Goal: Task Accomplishment & Management: Use online tool/utility

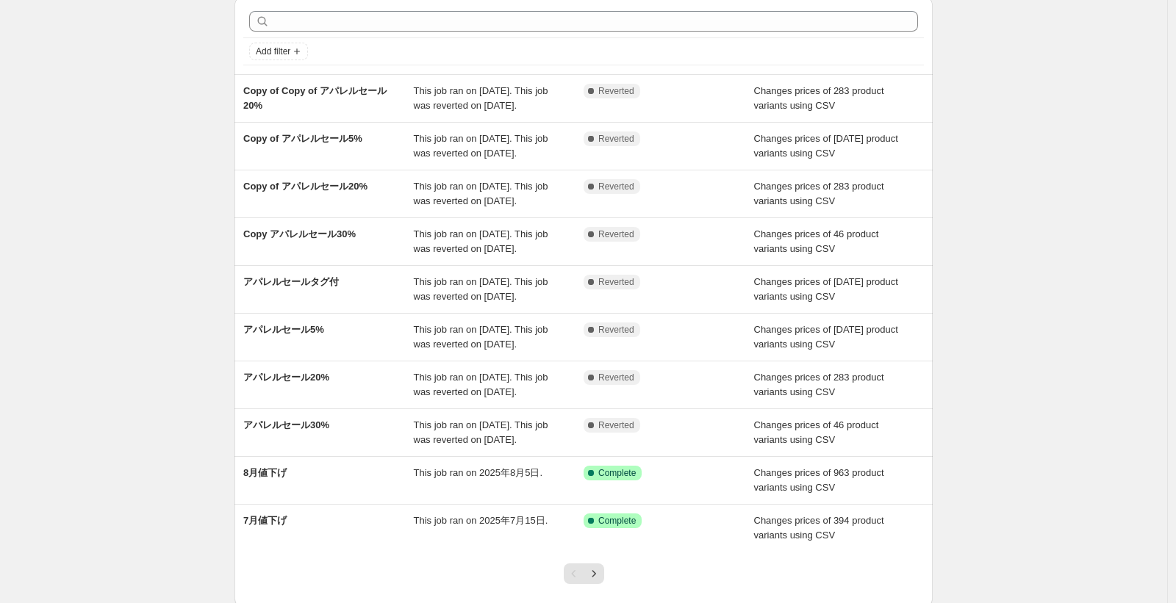
scroll to position [88, 0]
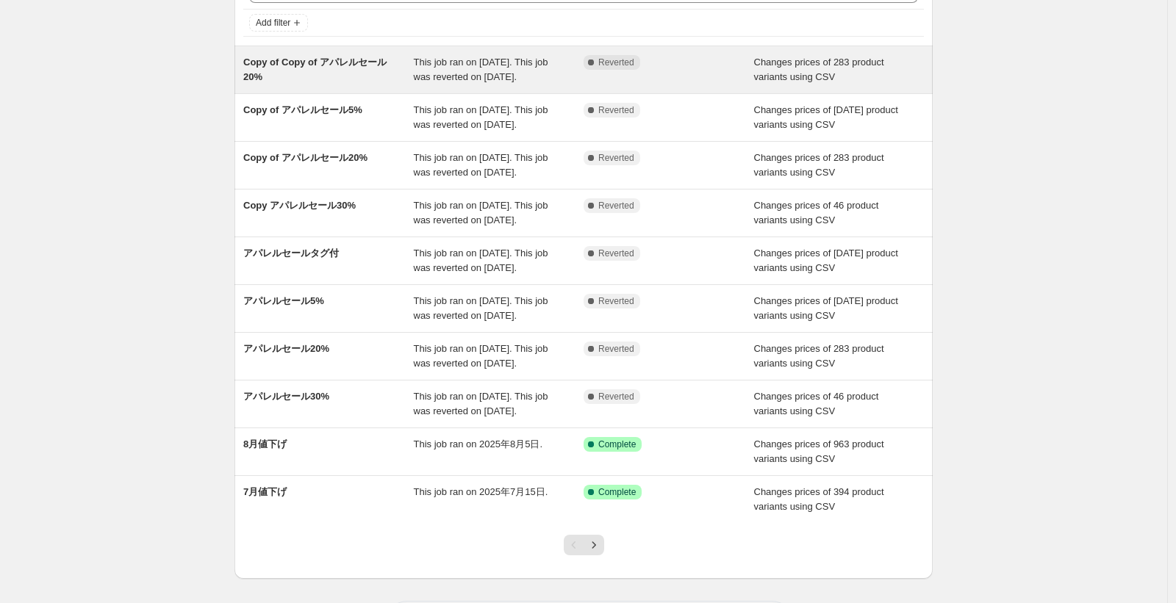
click at [748, 73] on div "Complete Reverted" at bounding box center [668, 69] width 170 height 29
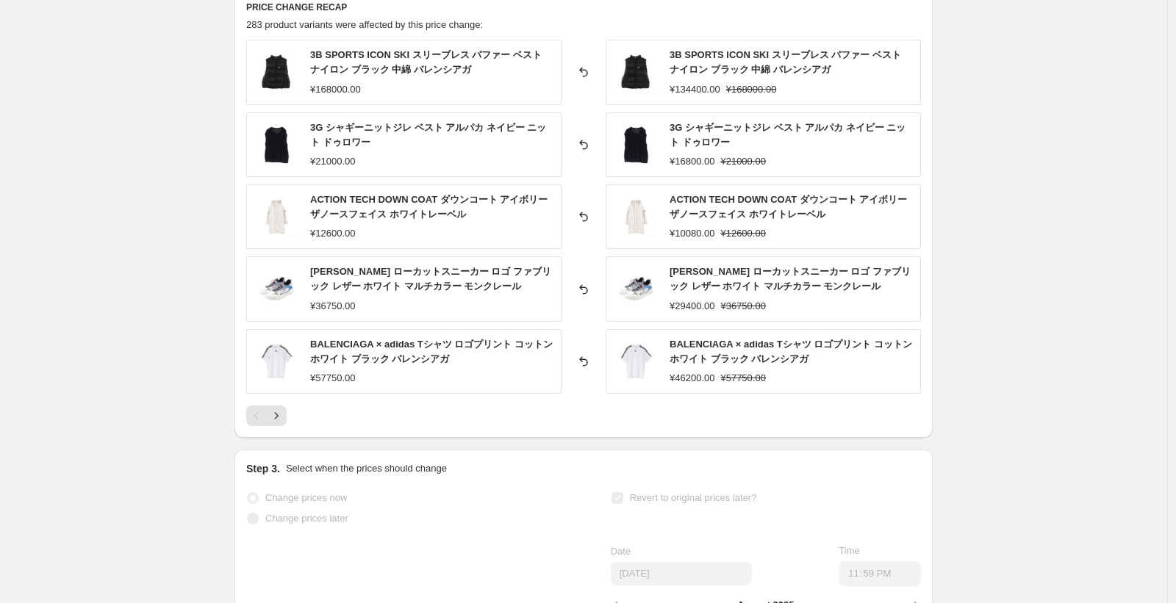
scroll to position [696, 0]
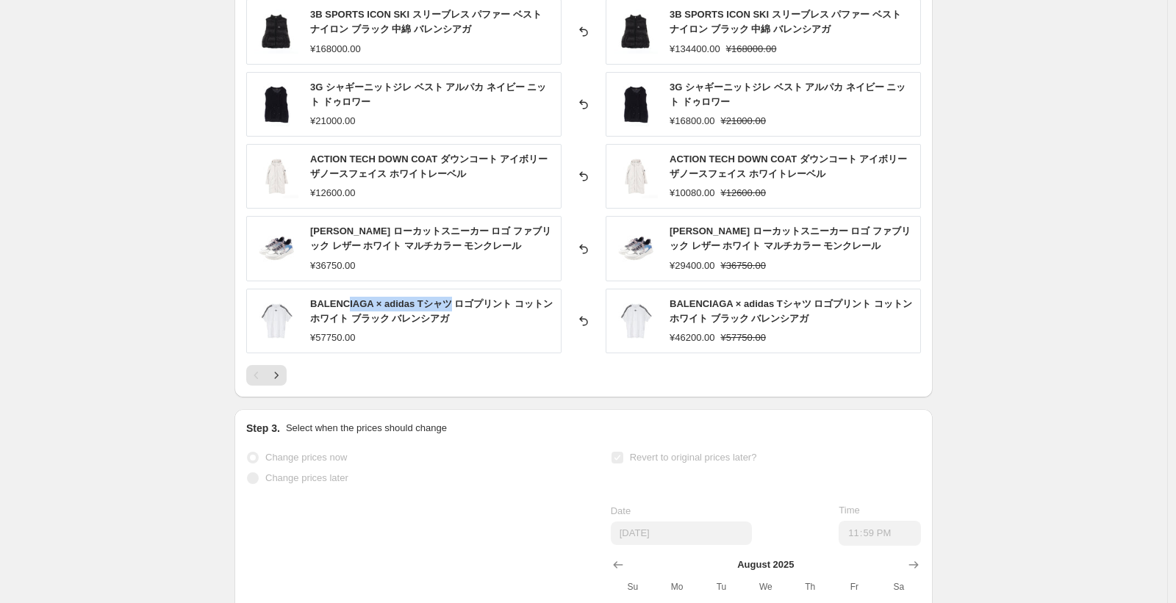
drag, startPoint x: 453, startPoint y: 306, endPoint x: 350, endPoint y: 298, distance: 103.9
click at [350, 298] on span "BALENCIAGA × adidas Tシャツ ロゴプリント コットン ホワイト ブラック バレンシアガ" at bounding box center [431, 311] width 242 height 26
click at [331, 304] on span "BALENCIAGA × adidas Tシャツ ロゴプリント コットン ホワイト ブラック バレンシアガ" at bounding box center [431, 311] width 242 height 26
drag, startPoint x: 306, startPoint y: 305, endPoint x: 417, endPoint y: 301, distance: 111.0
click at [417, 301] on div "BALENCIAGA × adidas Tシャツ ロゴプリント コットン ホワイト ブラック バレンシアガ ¥57750.00" at bounding box center [403, 321] width 315 height 65
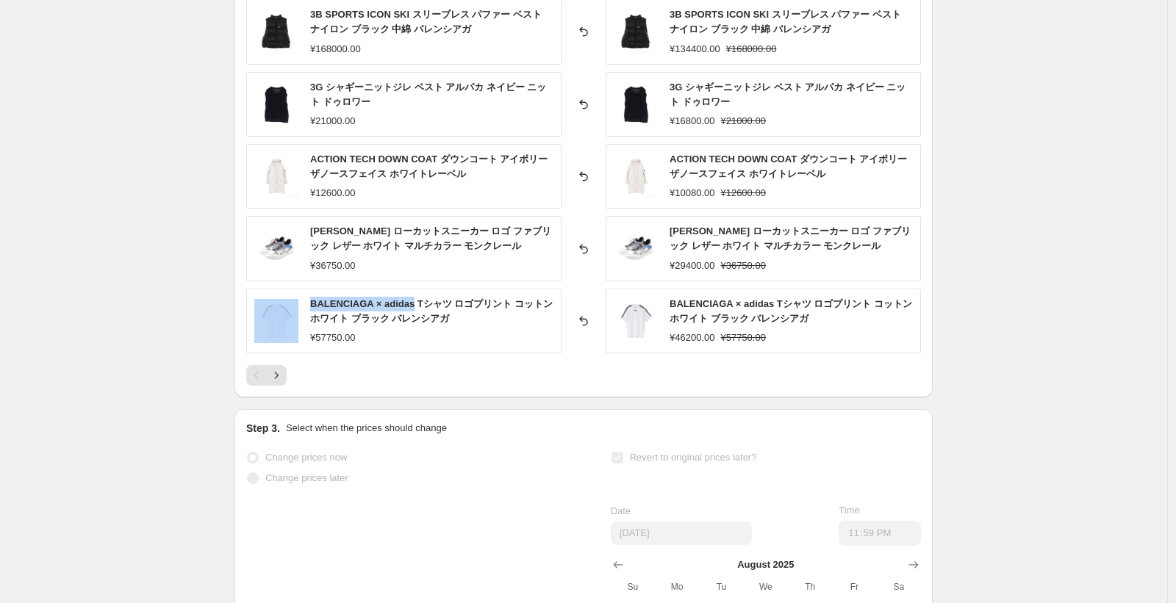
copy div "BALENCIAGA × adidas"
